Goal: Task Accomplishment & Management: Use online tool/utility

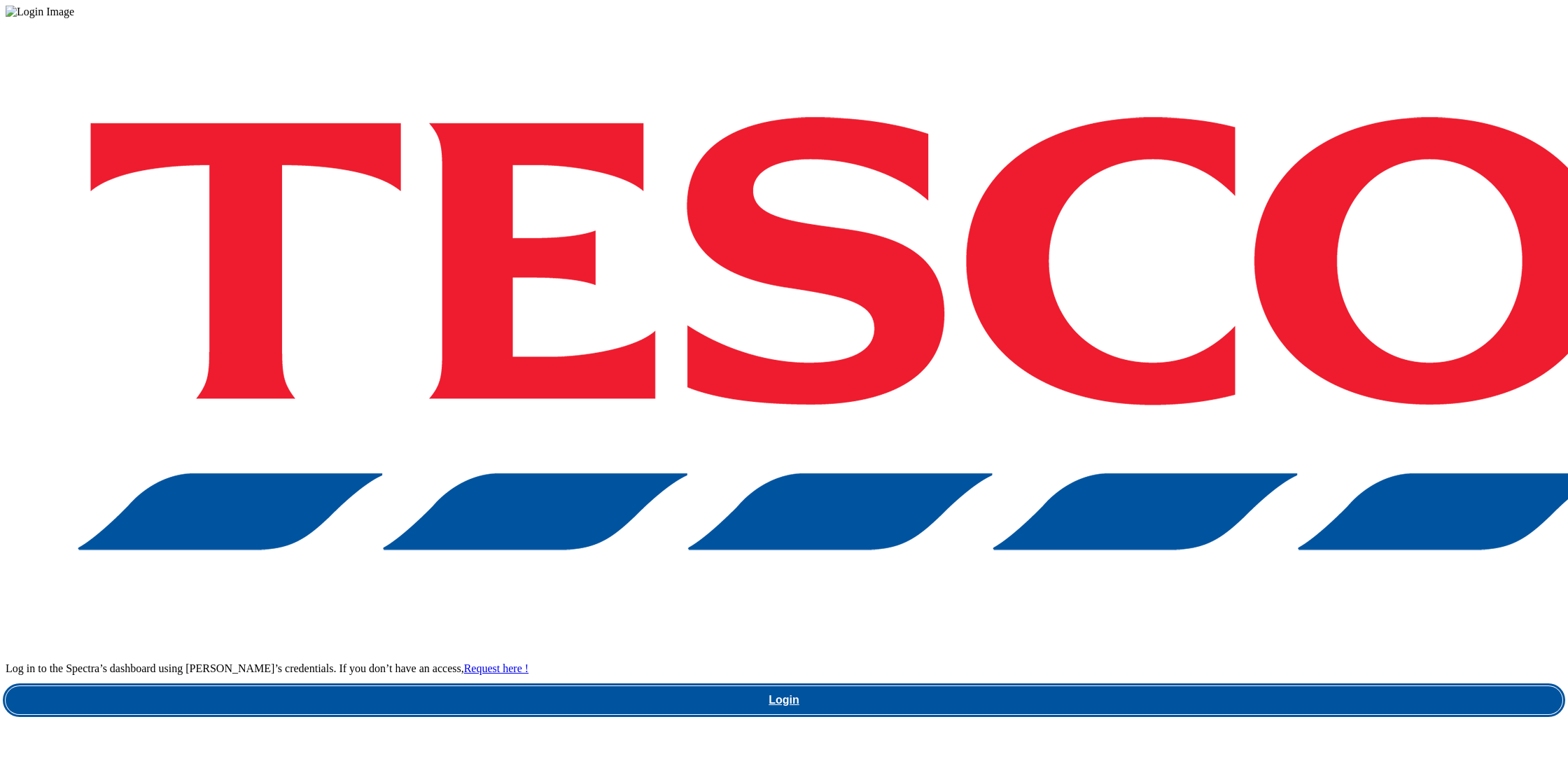
click at [1188, 686] on link "Login" at bounding box center [784, 700] width 1557 height 28
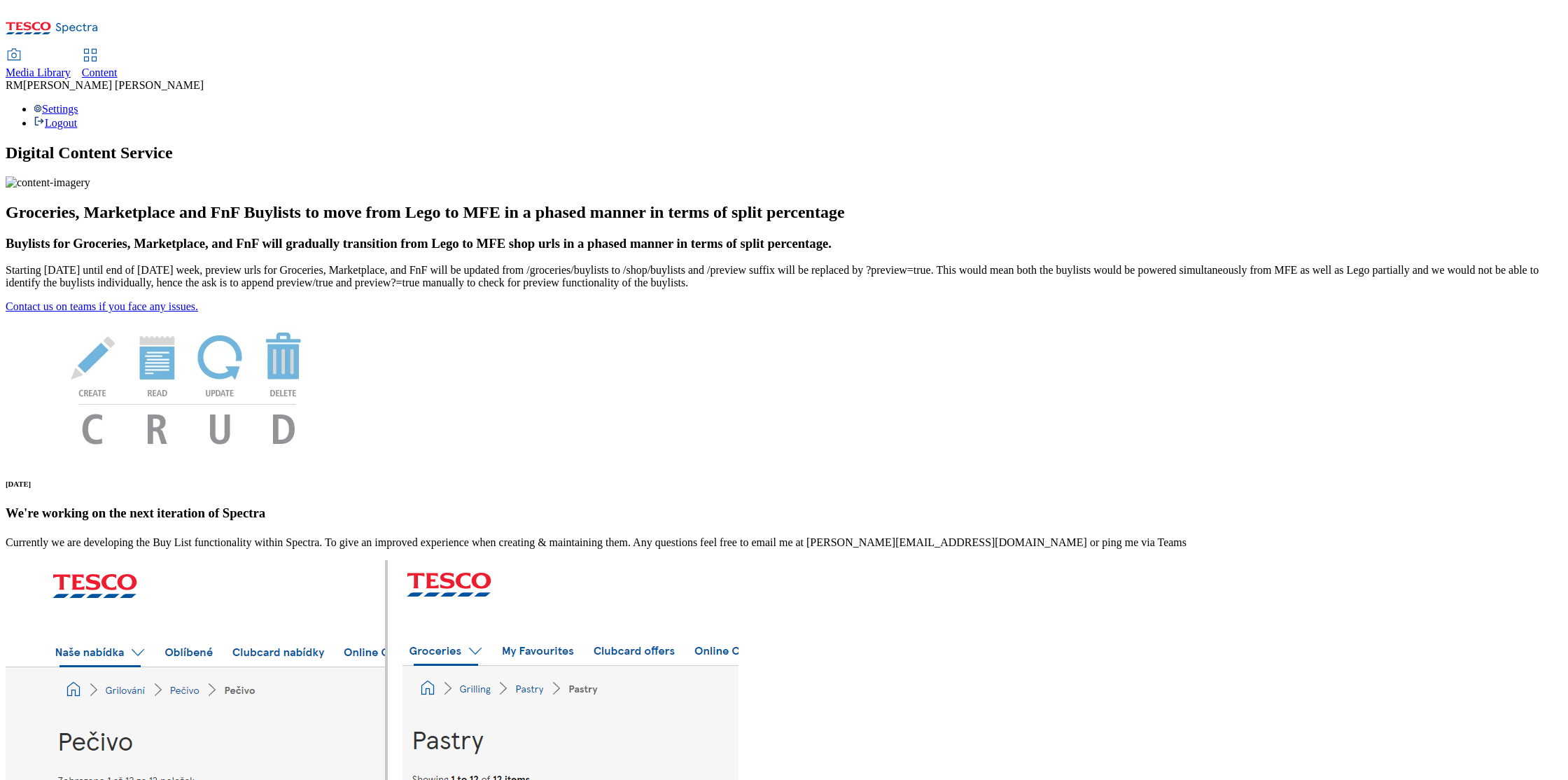
click at [71, 67] on span "Media Library" at bounding box center [38, 72] width 65 height 12
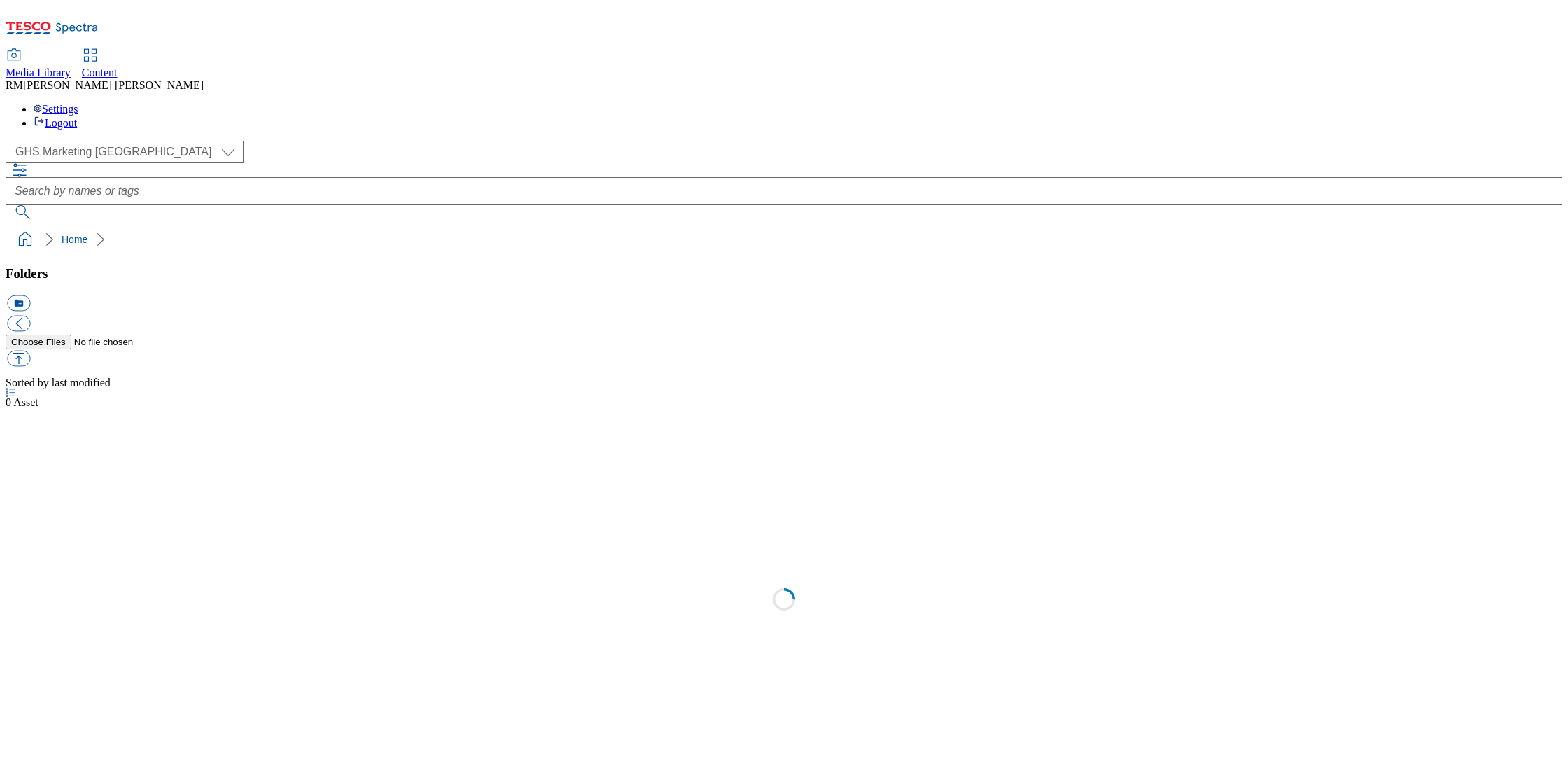
scroll to position [1, 0]
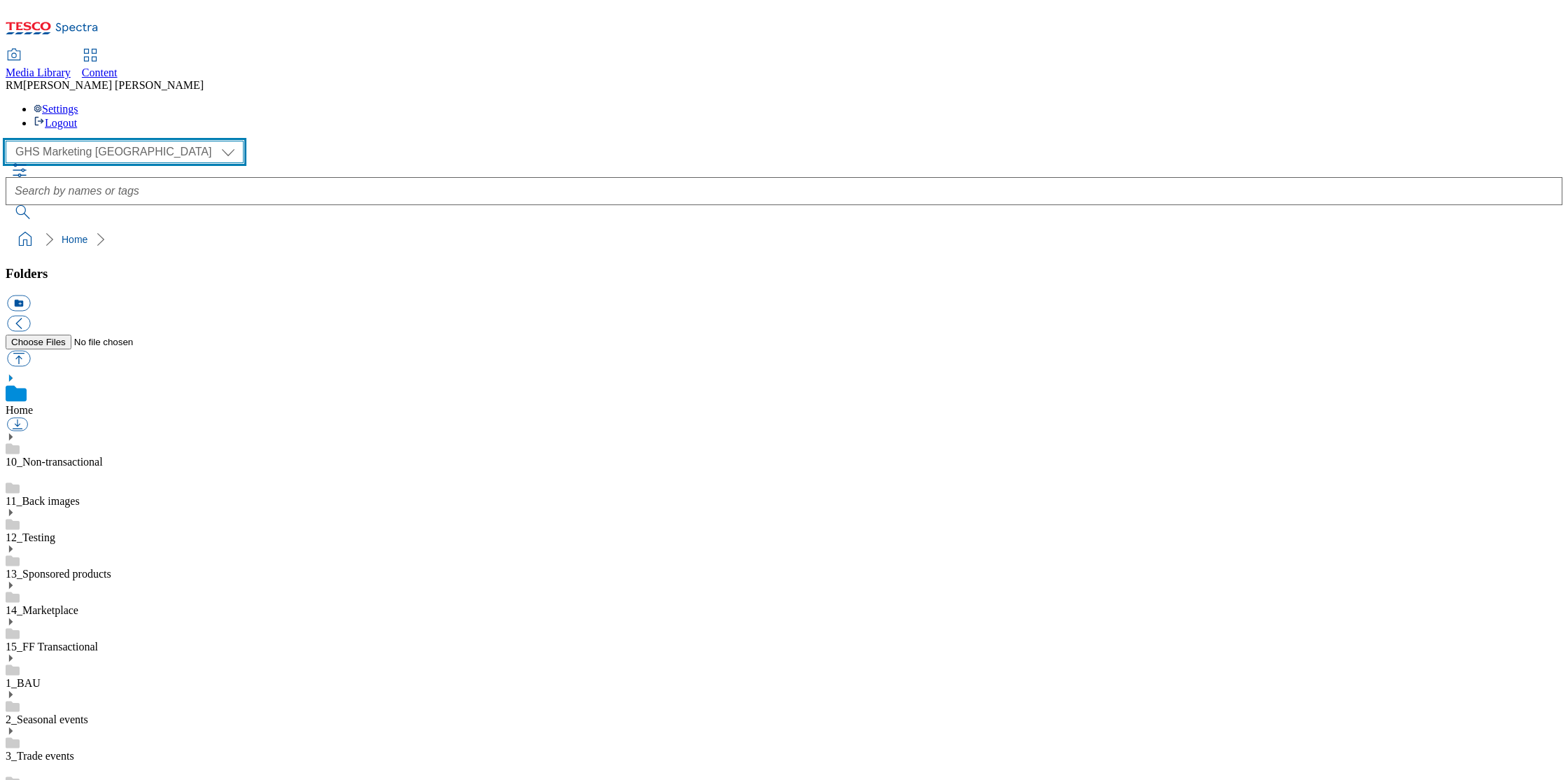
click at [128, 140] on select "GHS Marketing UK iGHS Marketing CE MCA CZ MCA HU MCA SK" at bounding box center [124, 151] width 238 height 23
select select "flare-ighs-ce-mktg"
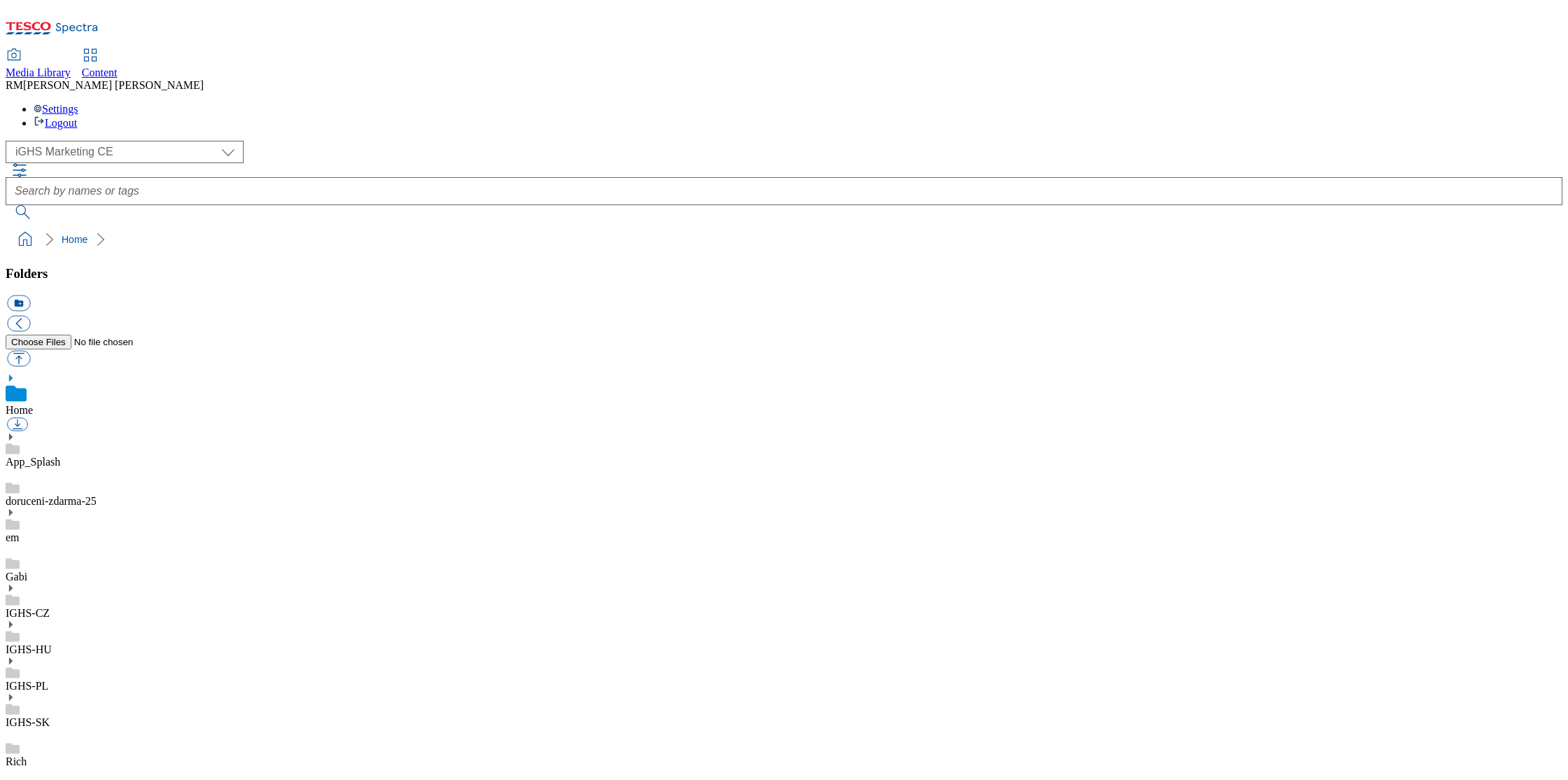
click at [12, 694] on use at bounding box center [10, 697] width 4 height 7
click at [20, 705] on use at bounding box center [12, 710] width 14 height 10
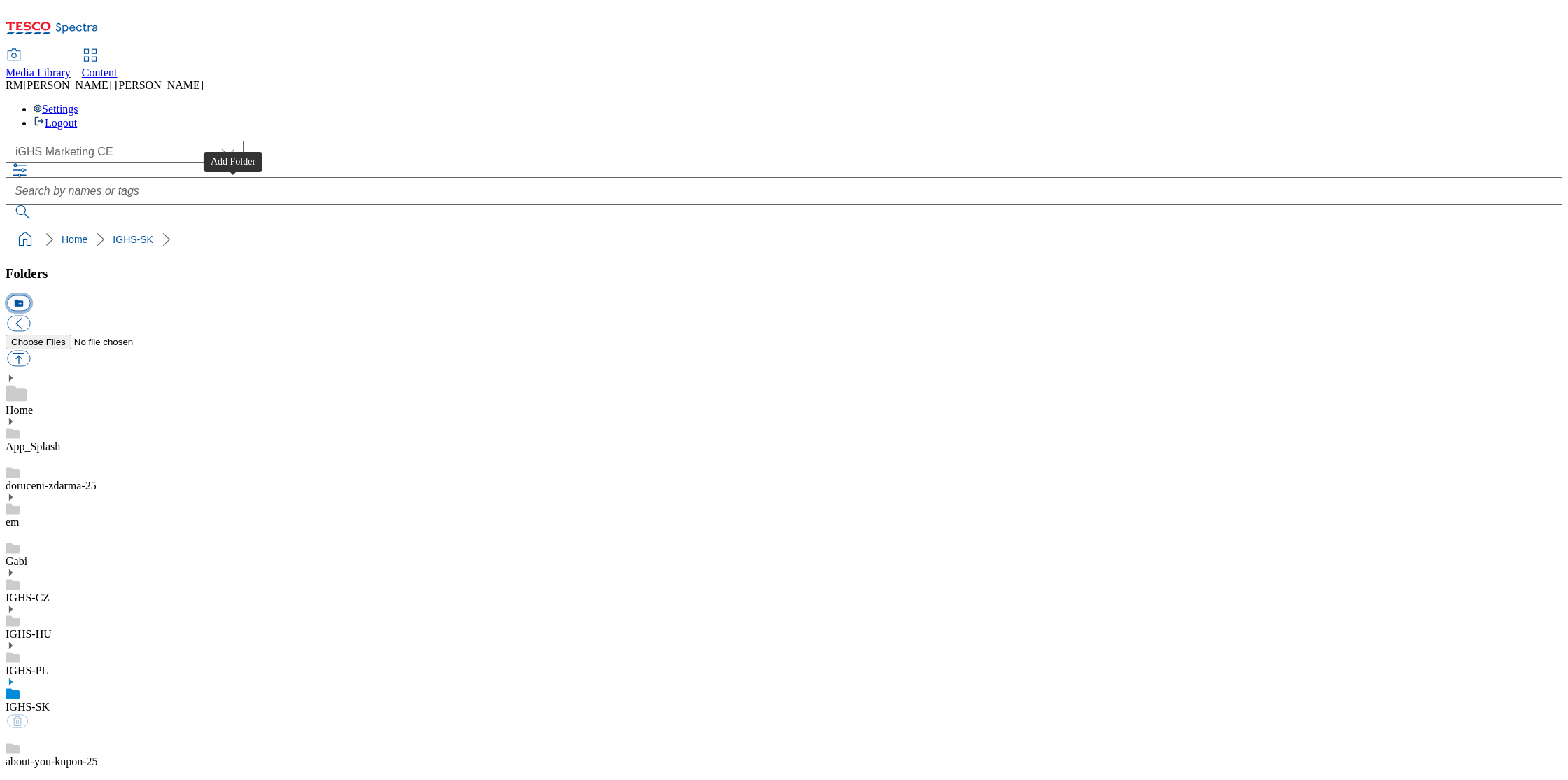
click at [30, 296] on button "icon_new_folder" at bounding box center [19, 304] width 23 height 16
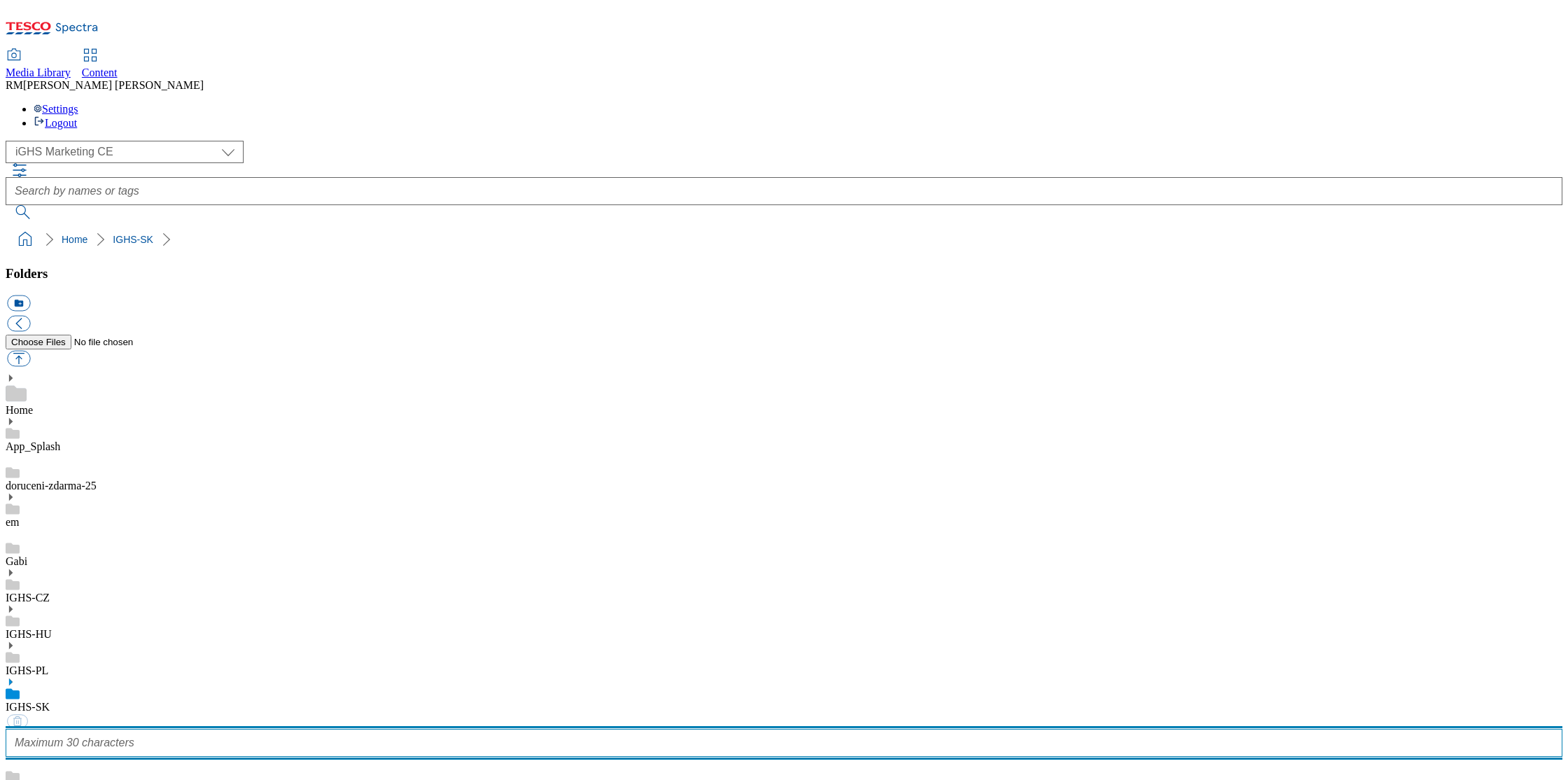
click at [75, 729] on input "text" at bounding box center [784, 743] width 1557 height 28
paste input "Halloween_Buylist"
type input "Halloween_Buylist"
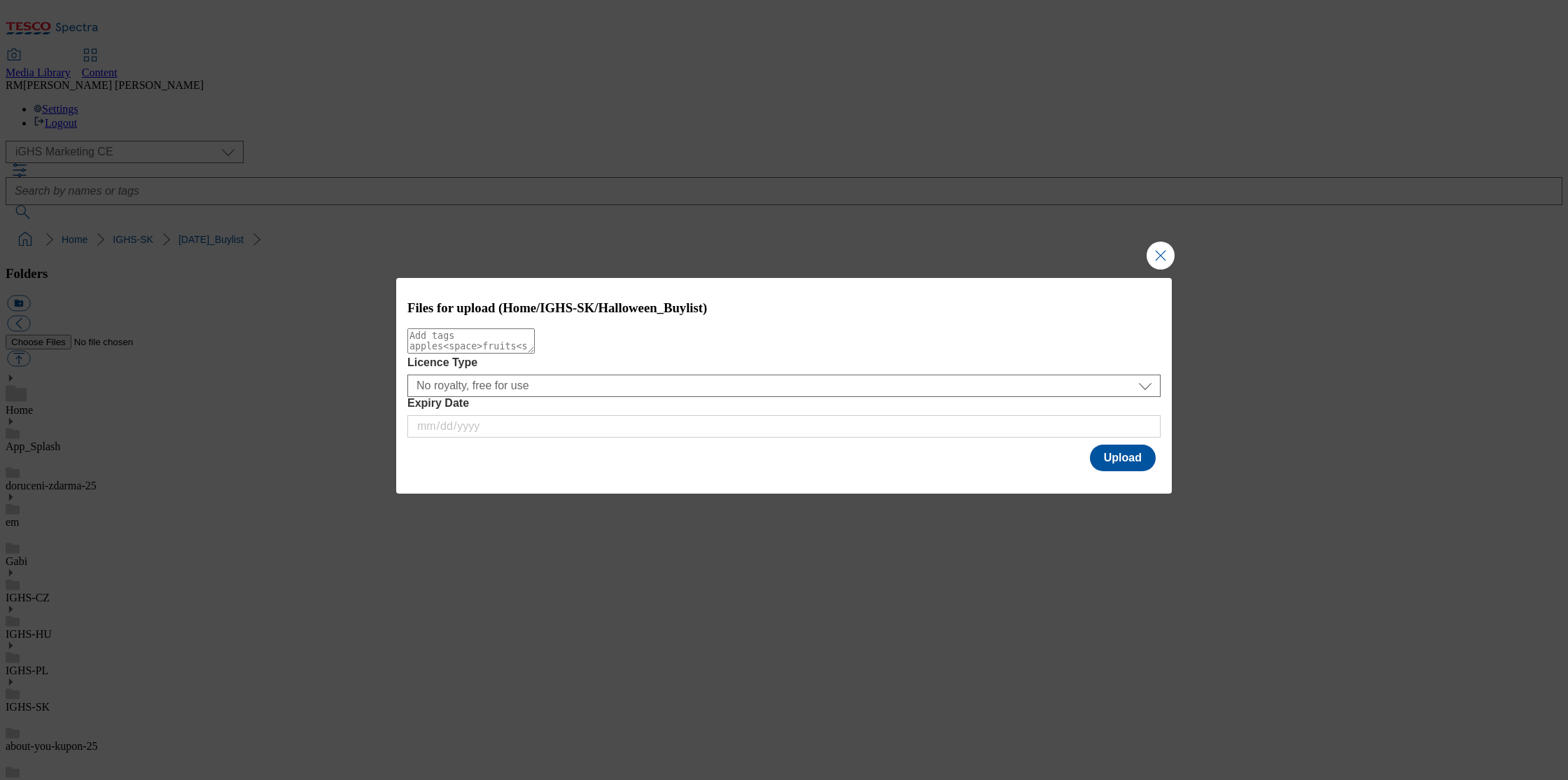
click at [519, 353] on textarea "Modal" at bounding box center [471, 341] width 127 height 25
click at [465, 353] on textarea "Modal" at bounding box center [471, 341] width 127 height 25
paste textarea "Halloween_Buylist_Banners"
type textarea "Halloween_Buylist_Banners"
click at [1130, 468] on button "Upload" at bounding box center [1123, 458] width 66 height 26
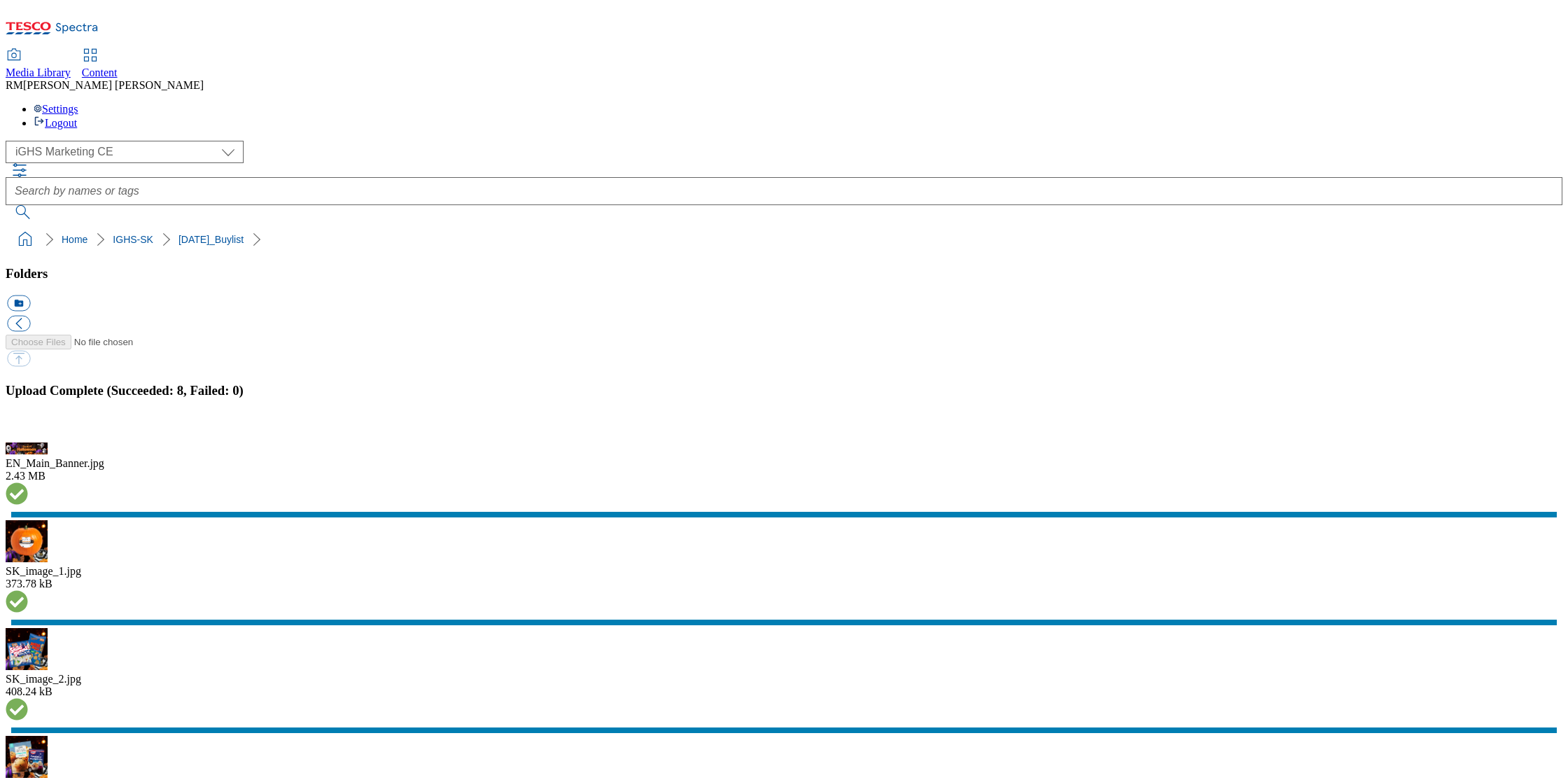
scroll to position [222, 0]
click at [28, 441] on button "button" at bounding box center [18, 435] width 21 height 13
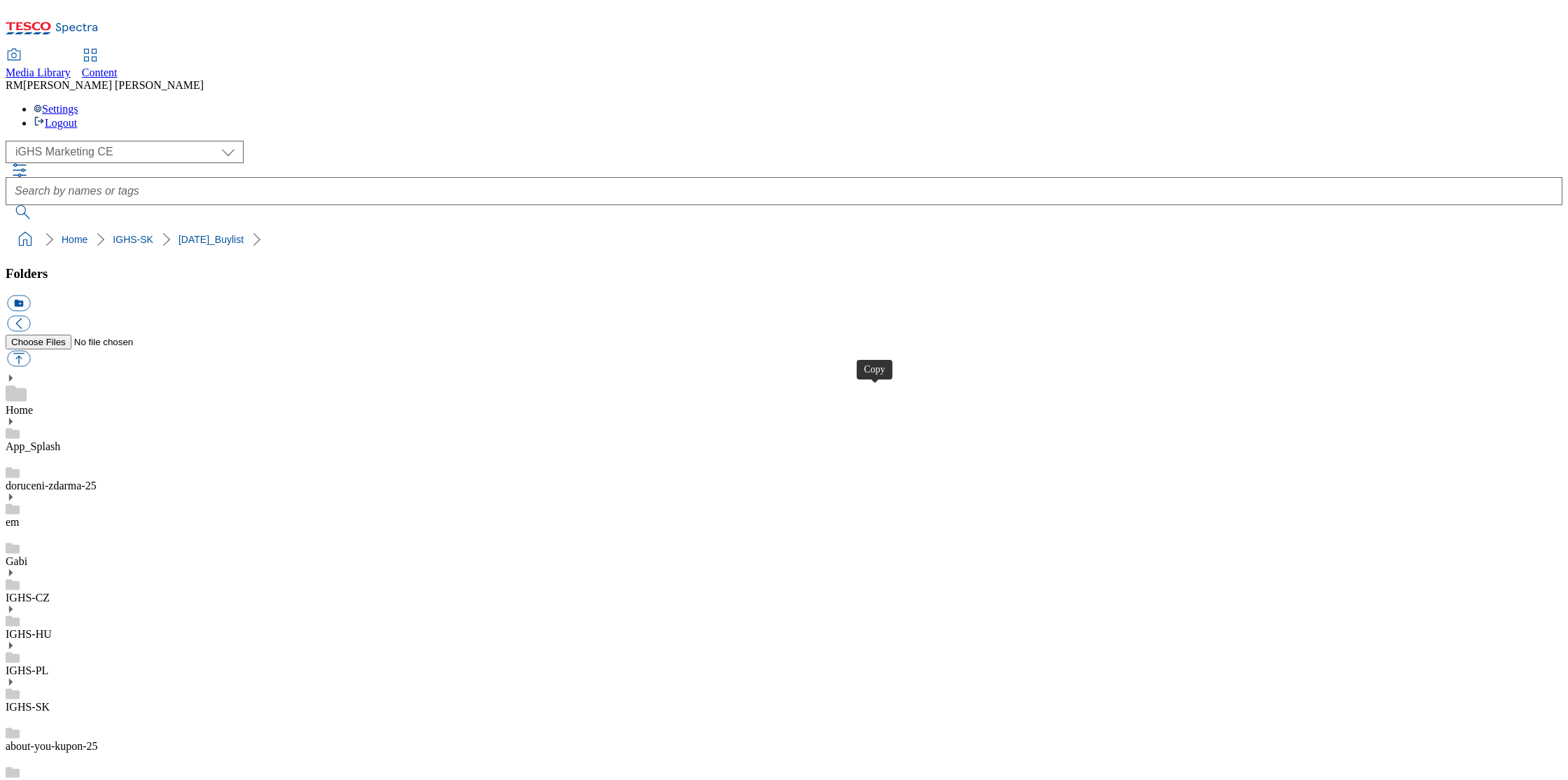
drag, startPoint x: 705, startPoint y: 398, endPoint x: 717, endPoint y: 402, distance: 12.6
